Goal: Transaction & Acquisition: Purchase product/service

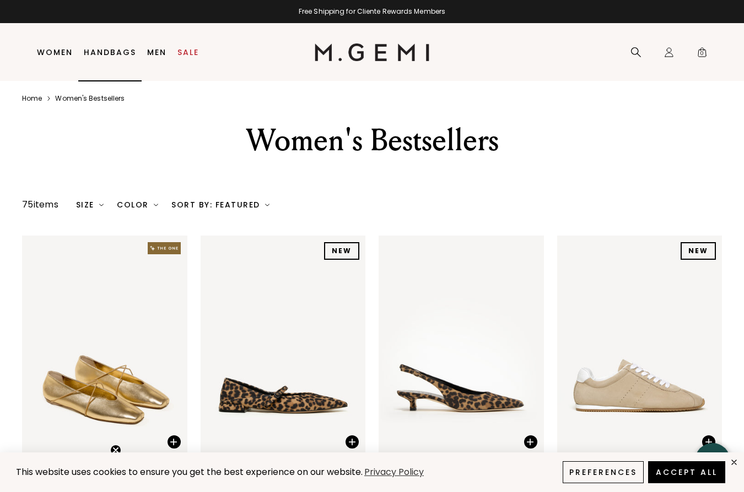
click at [91, 55] on link "Handbags" at bounding box center [110, 52] width 52 height 9
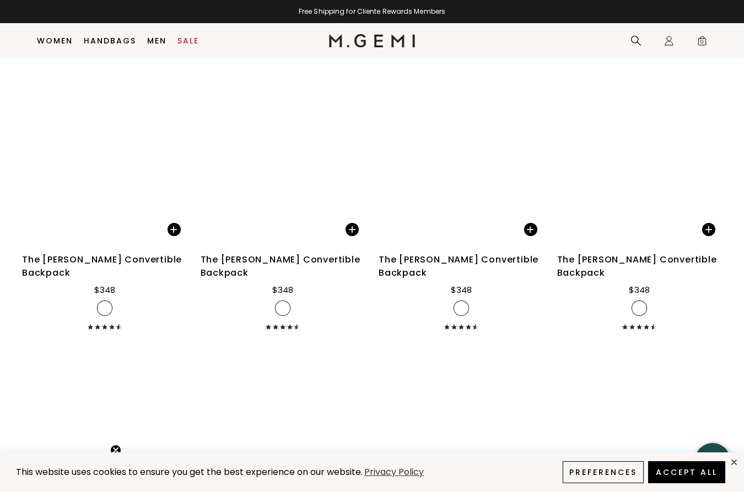
scroll to position [3479, 0]
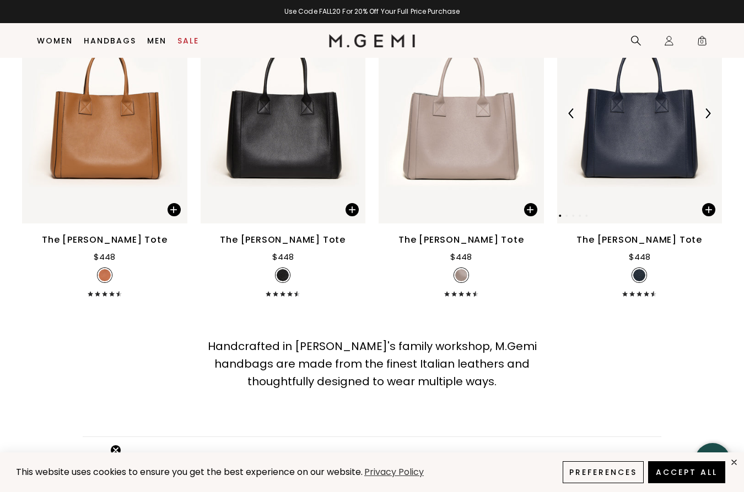
click at [620, 109] on img at bounding box center [639, 113] width 165 height 220
click at [652, 116] on img at bounding box center [639, 113] width 165 height 220
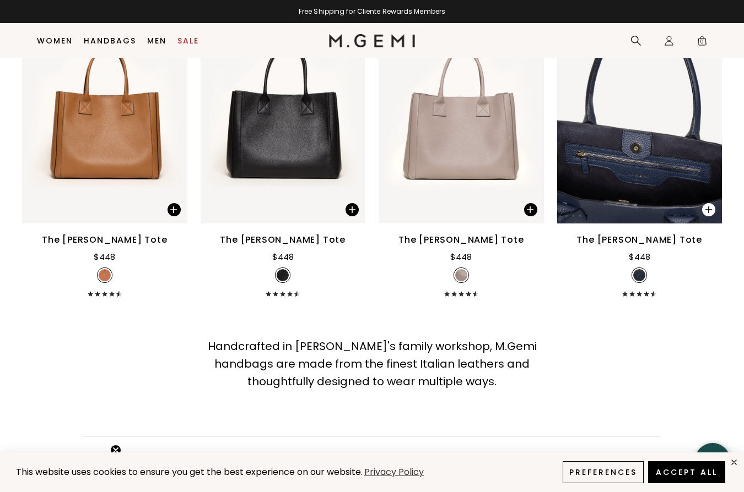
scroll to position [3477, 0]
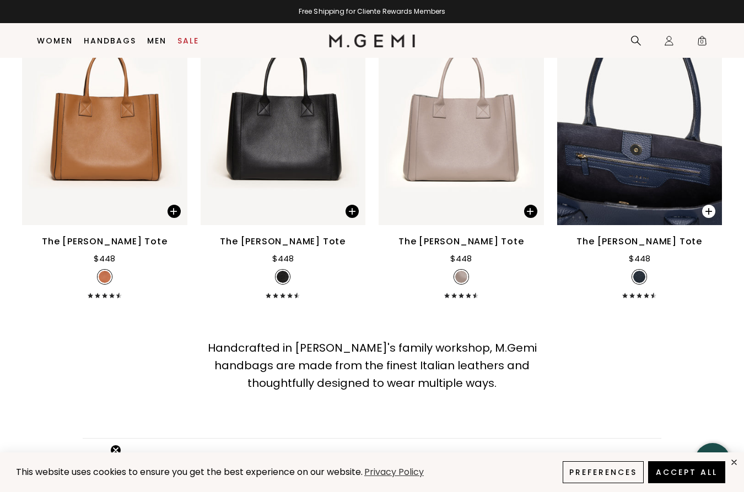
click at [705, 205] on span at bounding box center [708, 211] width 13 height 13
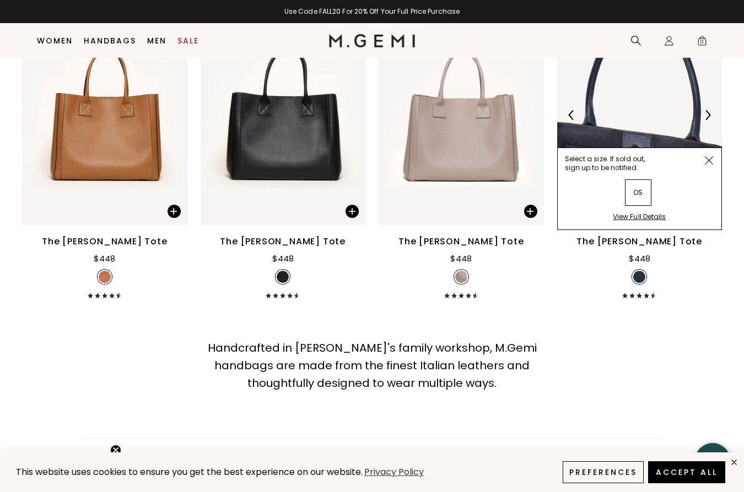
click at [709, 156] on img at bounding box center [708, 160] width 8 height 8
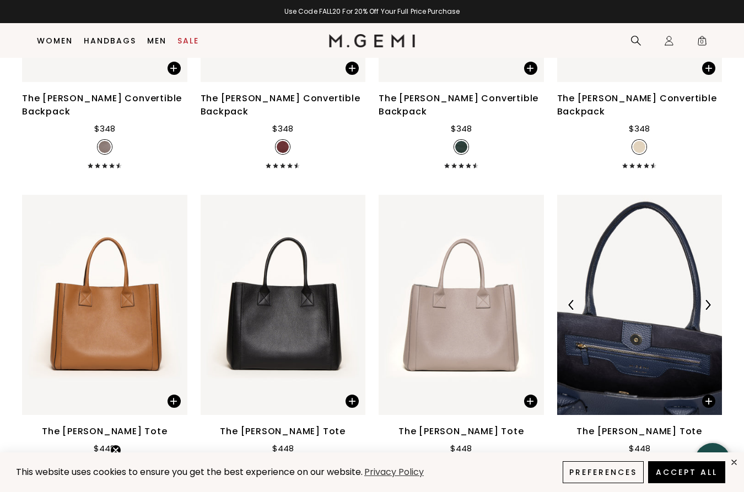
scroll to position [3287, 0]
click at [651, 196] on img at bounding box center [639, 306] width 165 height 220
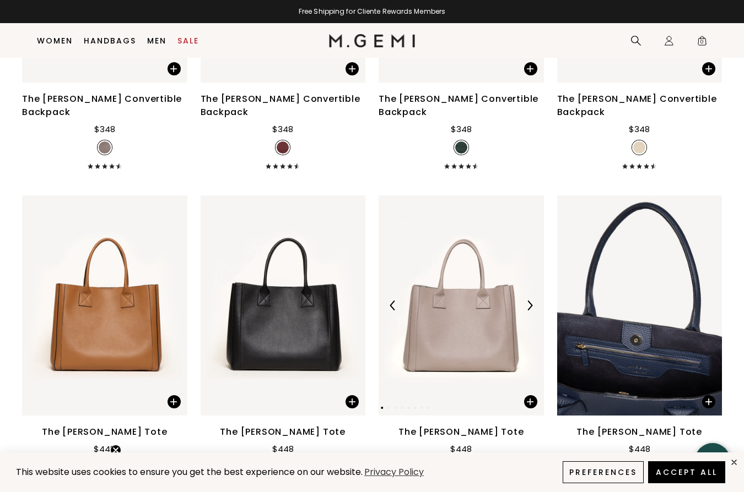
click at [458, 196] on img at bounding box center [460, 306] width 165 height 220
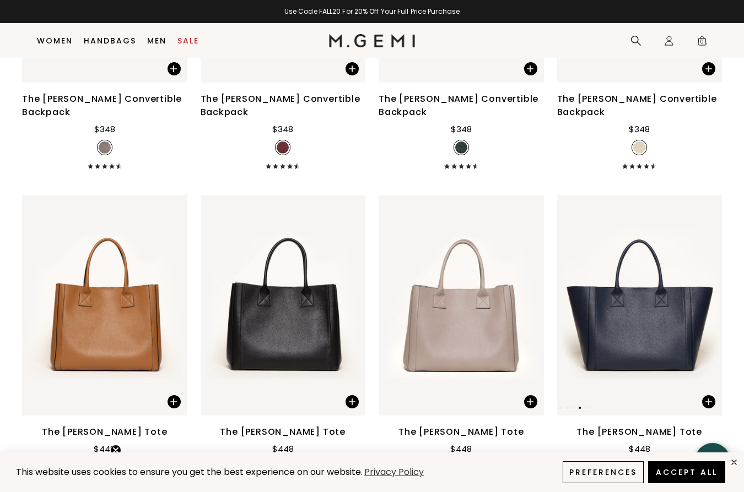
click at [708, 395] on span at bounding box center [708, 401] width 13 height 13
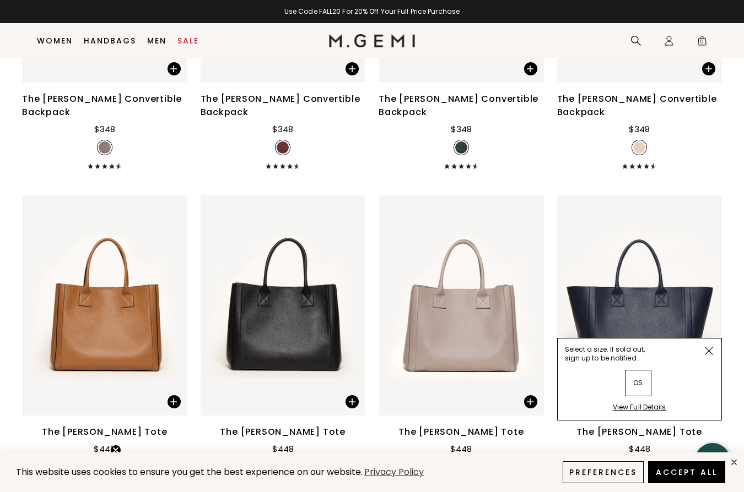
click at [651, 403] on div "View Full Details" at bounding box center [639, 411] width 53 height 17
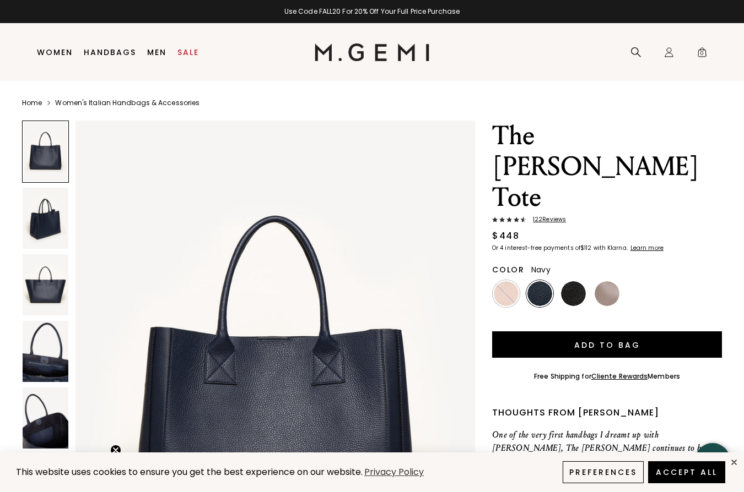
click at [541, 281] on img at bounding box center [539, 293] width 25 height 25
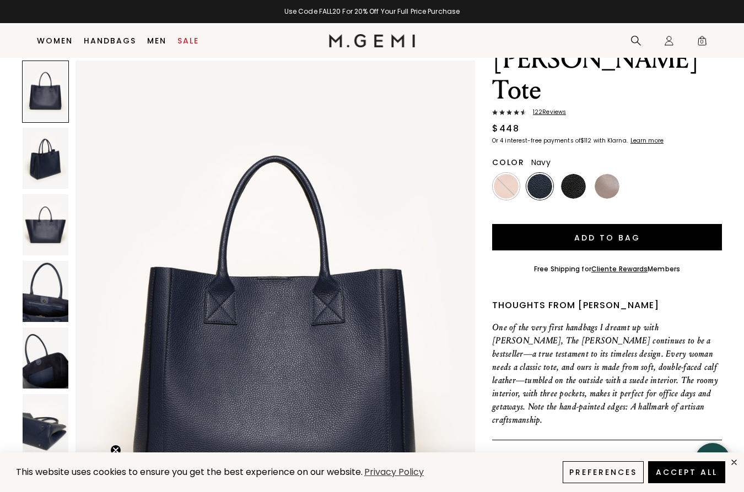
scroll to position [83, 0]
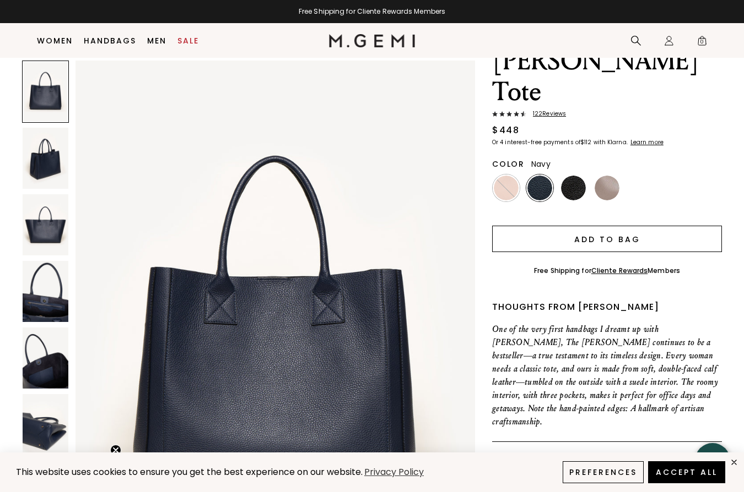
click at [592, 226] on button "Add to Bag" at bounding box center [607, 239] width 230 height 26
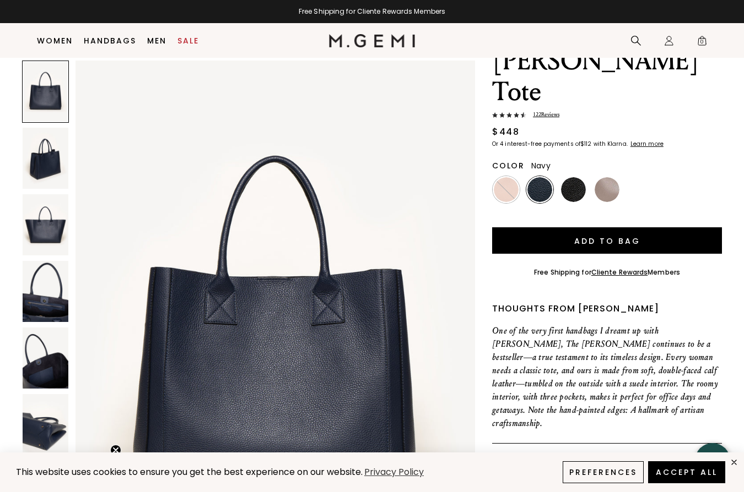
scroll to position [0, 0]
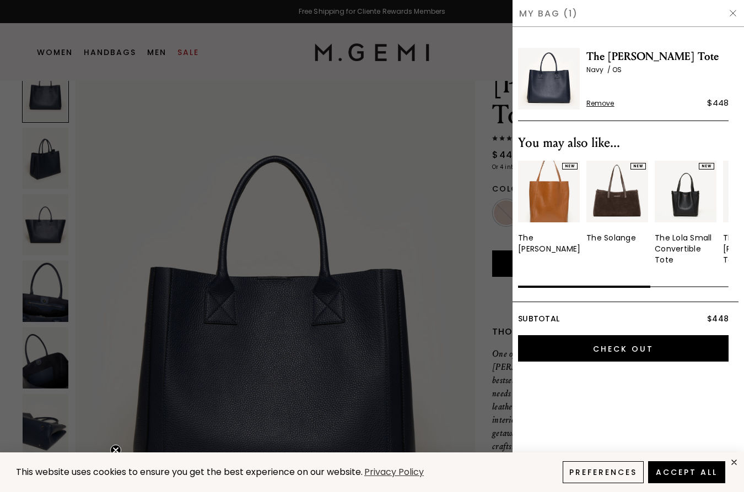
click at [733, 13] on img at bounding box center [732, 13] width 9 height 9
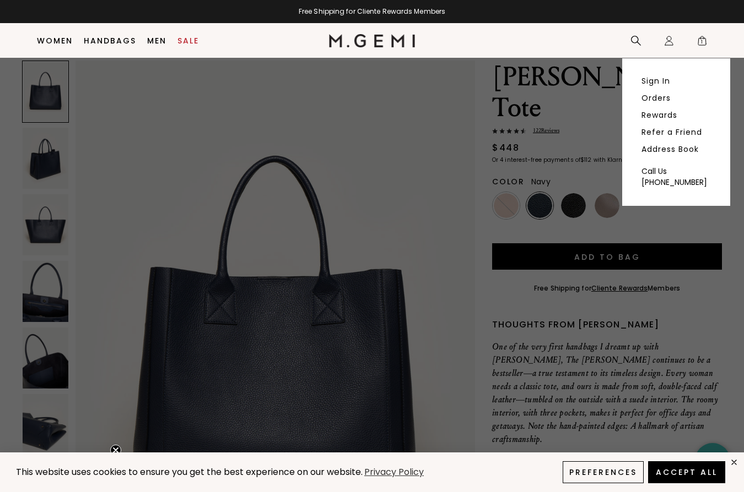
scroll to position [59, 0]
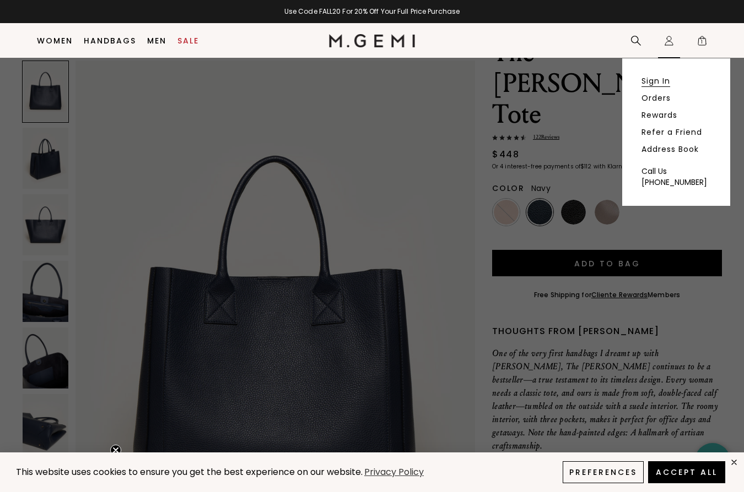
click at [665, 82] on link "Sign In" at bounding box center [655, 81] width 29 height 10
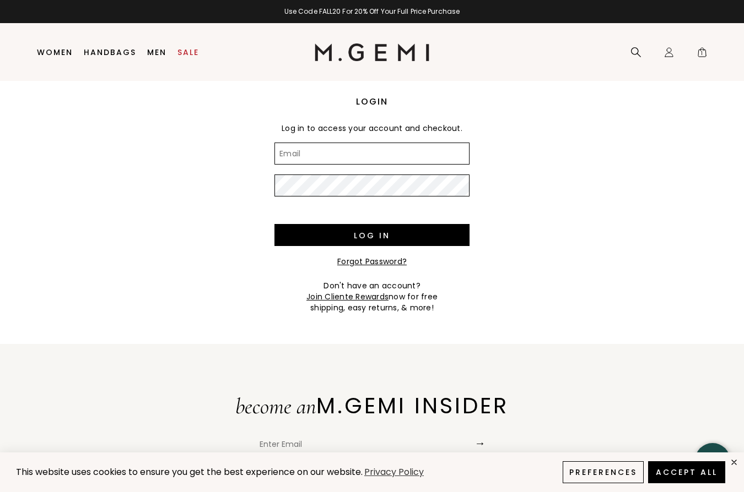
click at [366, 156] on input "Email" at bounding box center [371, 154] width 195 height 22
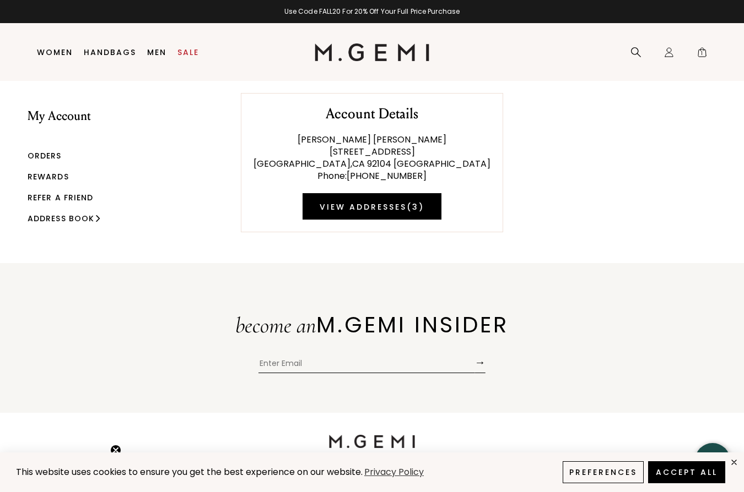
click at [53, 177] on link "Rewards" at bounding box center [48, 176] width 41 height 11
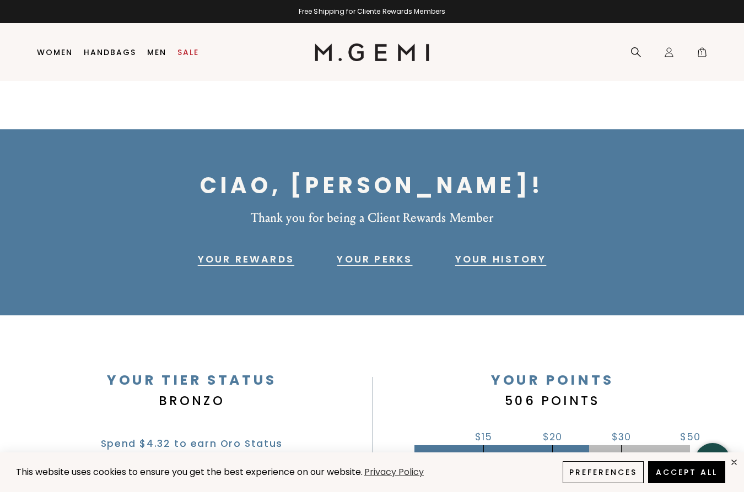
click at [698, 55] on span "1" at bounding box center [701, 54] width 11 height 11
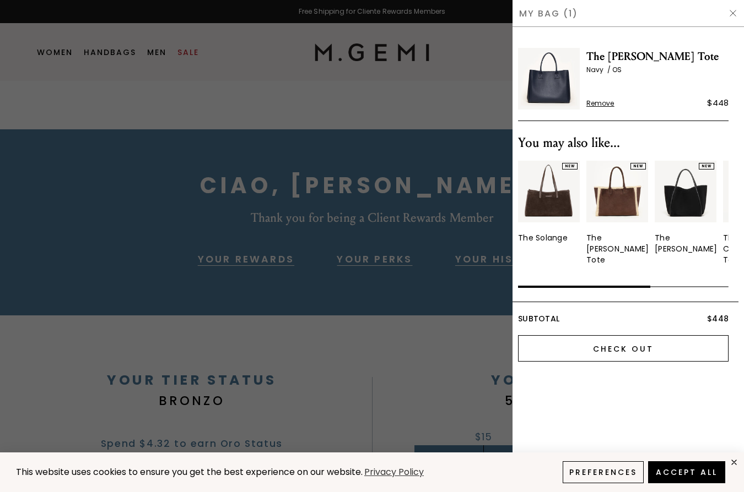
click at [573, 344] on input "Check Out" at bounding box center [623, 348] width 210 height 26
